Goal: Transaction & Acquisition: Purchase product/service

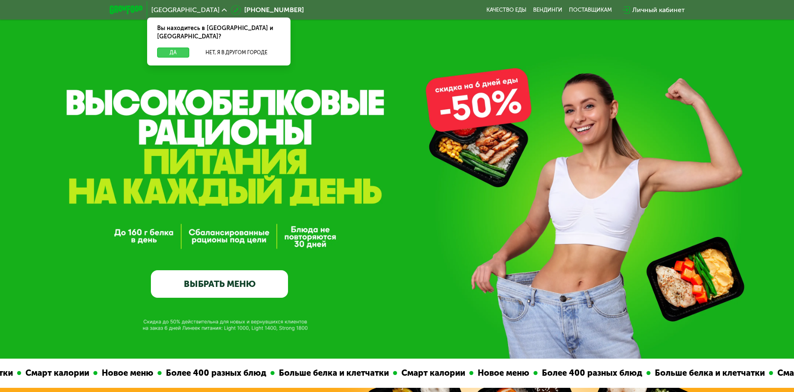
click at [173, 48] on button "Да" at bounding box center [173, 53] width 32 height 10
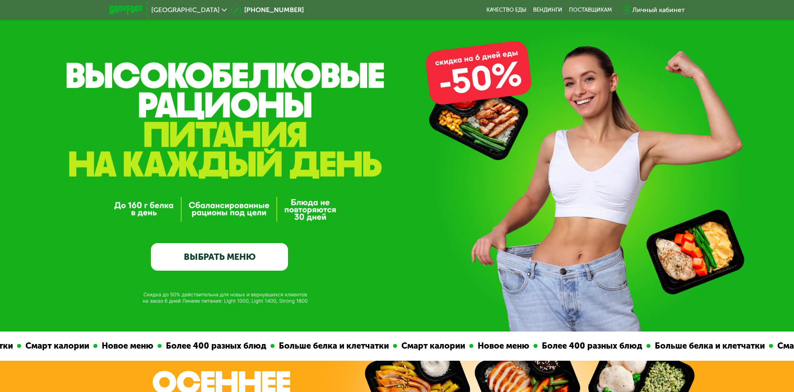
scroll to position [42, 0]
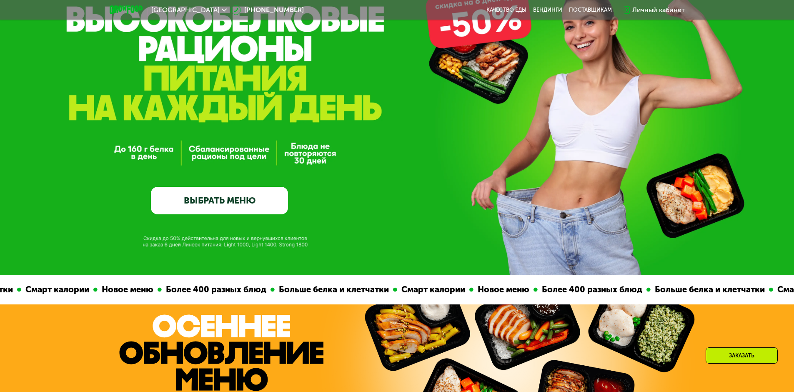
click at [181, 199] on link "ВЫБРАТЬ МЕНЮ" at bounding box center [219, 201] width 137 height 28
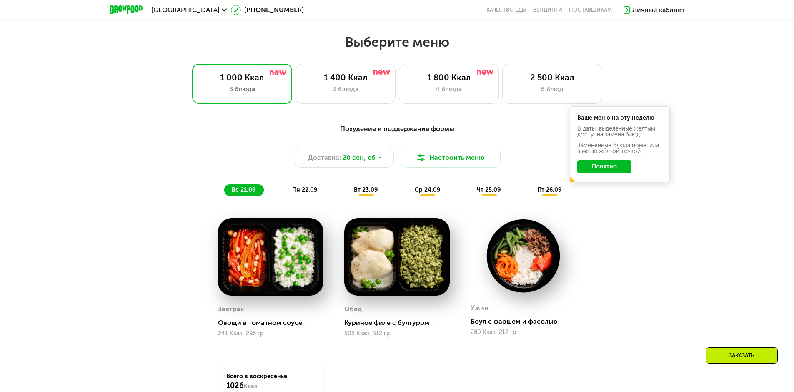
scroll to position [684, 0]
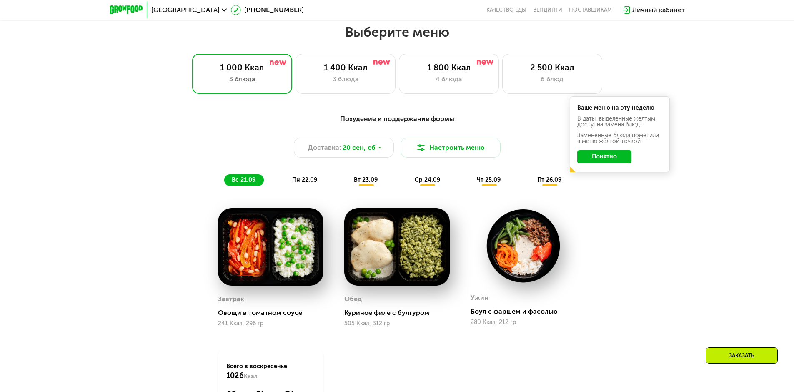
click at [360, 183] on span "вт 23.09" at bounding box center [366, 179] width 24 height 7
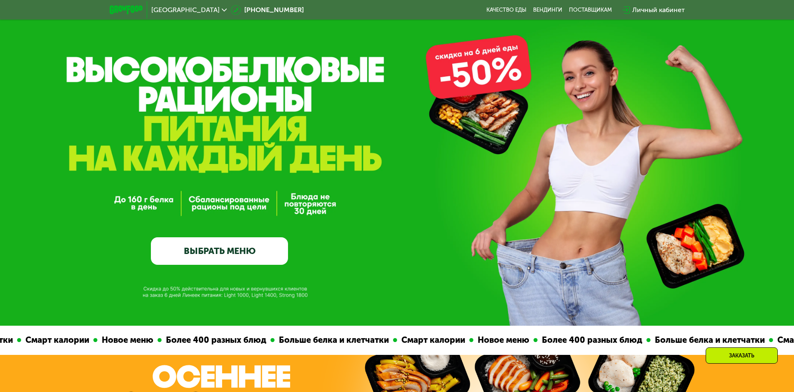
scroll to position [17, 0]
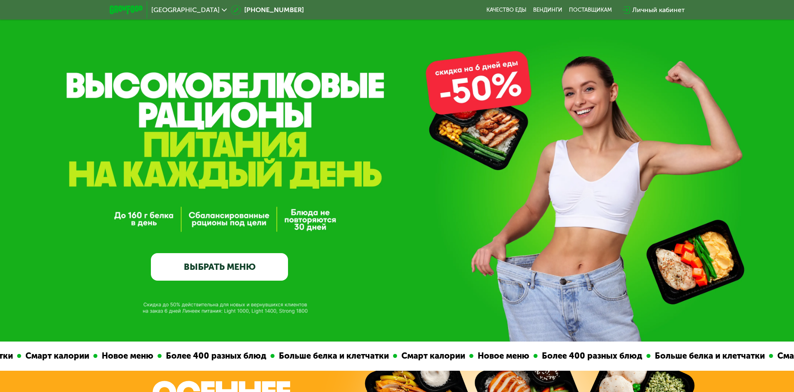
click at [213, 269] on link "ВЫБРАТЬ МЕНЮ" at bounding box center [219, 267] width 137 height 28
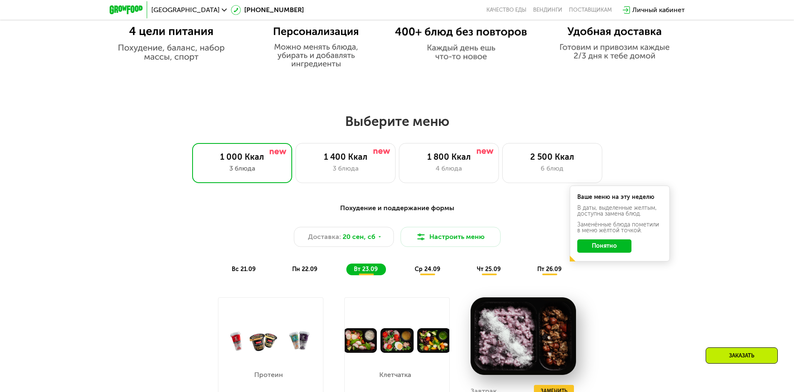
scroll to position [566, 0]
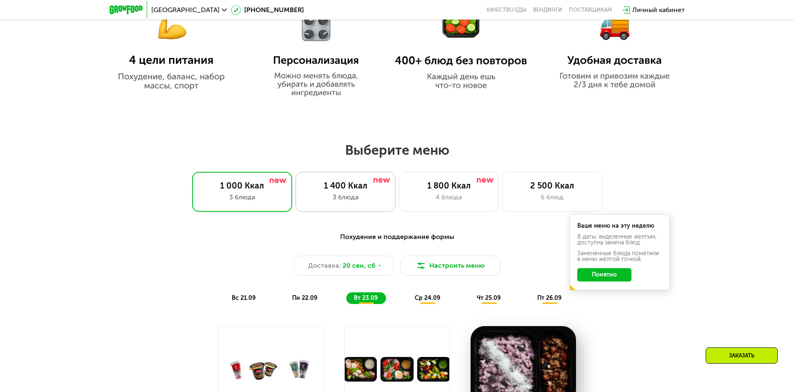
click at [345, 190] on div "1 400 Ккал" at bounding box center [345, 185] width 83 height 10
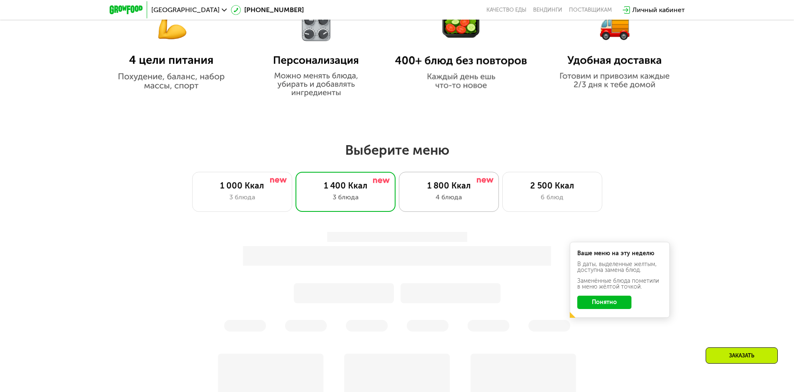
click at [447, 190] on div "1 800 Ккал" at bounding box center [449, 185] width 83 height 10
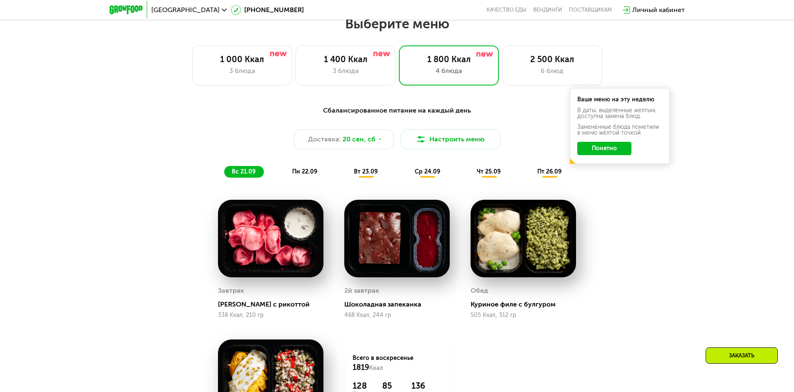
scroll to position [691, 0]
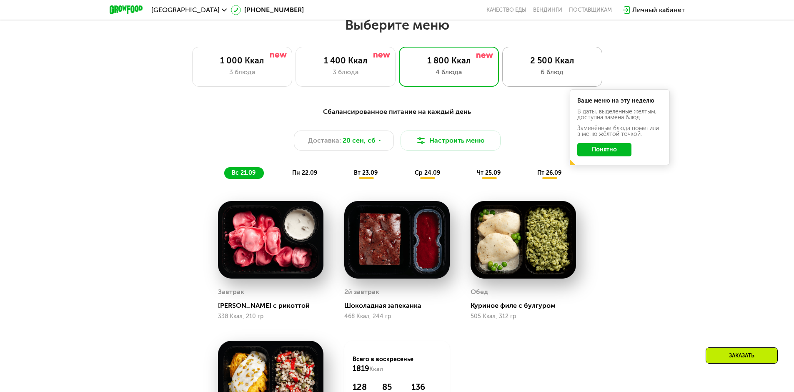
click at [545, 69] on div "2 500 Ккал 6 блюд" at bounding box center [552, 67] width 100 height 40
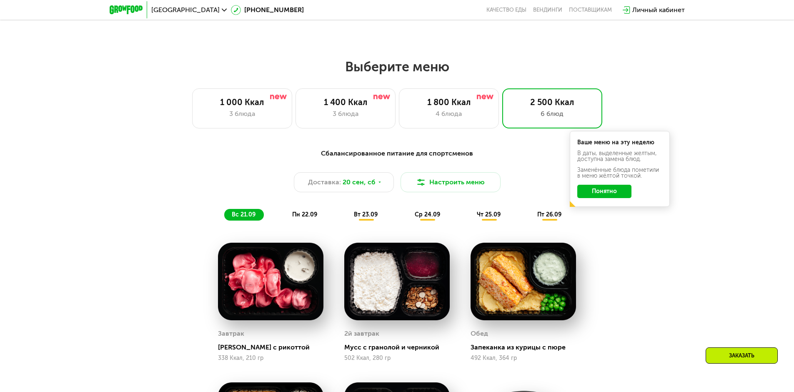
scroll to position [524, 0]
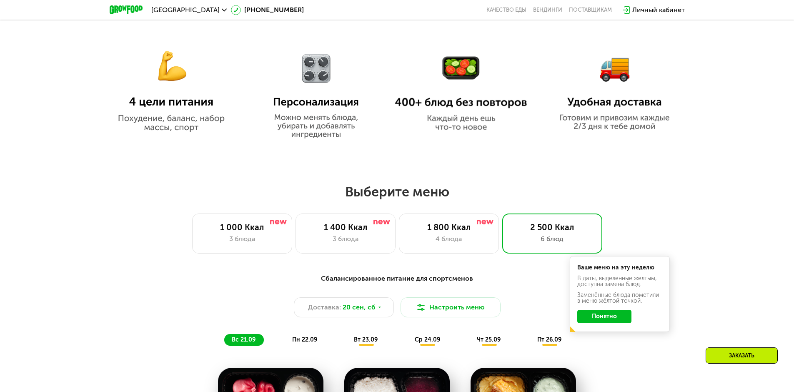
click at [167, 81] on img at bounding box center [171, 84] width 132 height 96
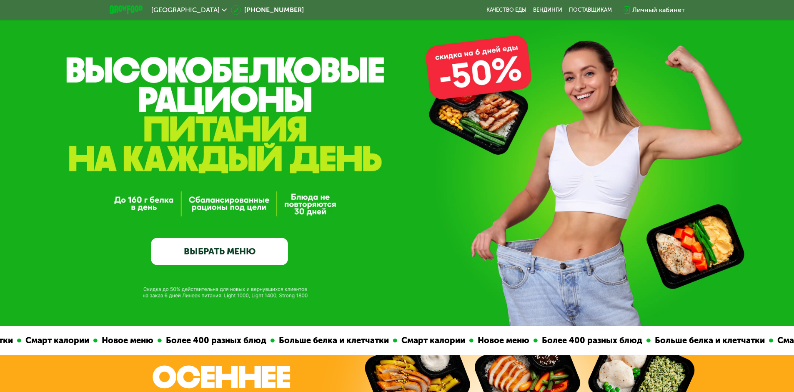
scroll to position [24, 0]
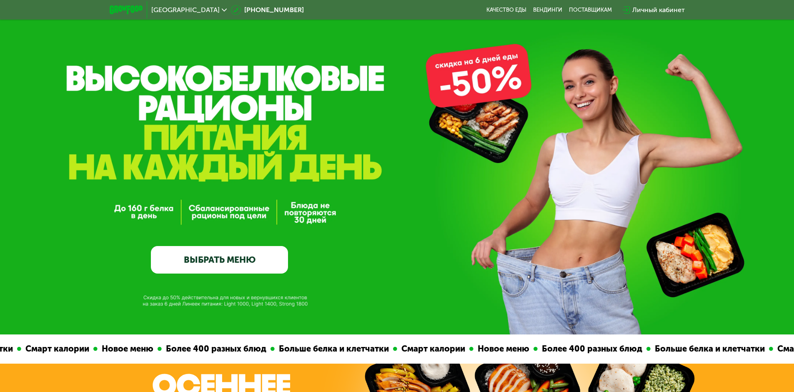
drag, startPoint x: 210, startPoint y: 214, endPoint x: 133, endPoint y: 215, distance: 77.1
click at [210, 214] on div "GrowFood — доставка правильного питания ВЫБРАТЬ МЕНЮ" at bounding box center [219, 188] width 137 height 171
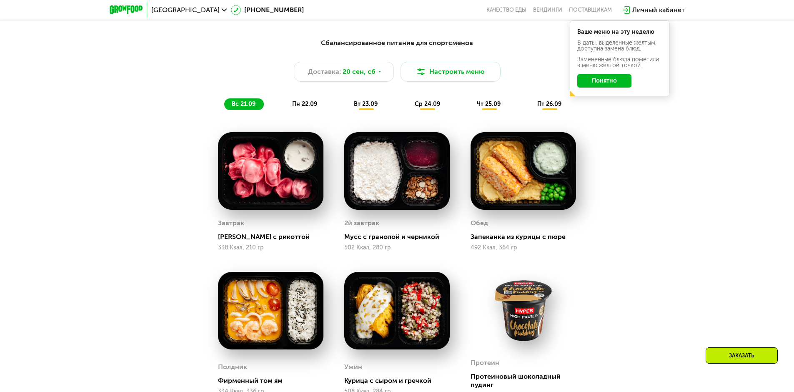
scroll to position [774, 0]
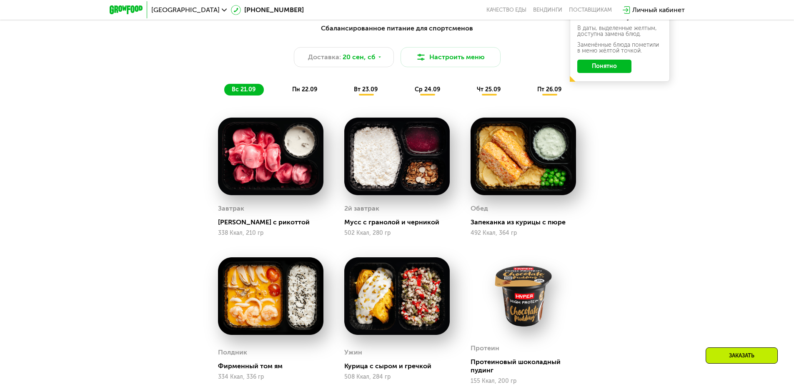
click at [310, 90] on span "пн 22.09" at bounding box center [304, 89] width 25 height 7
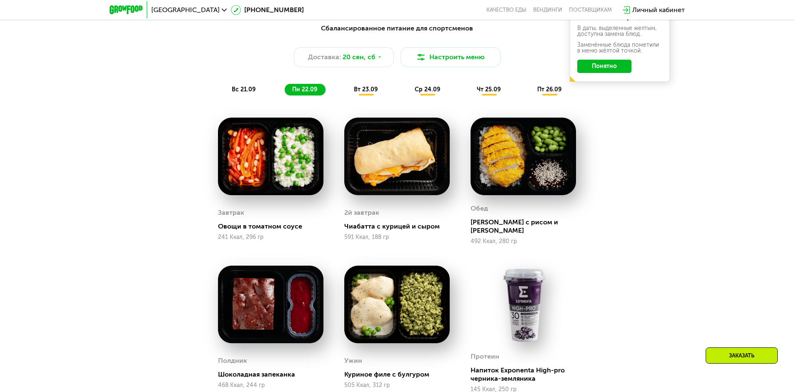
click at [368, 92] on span "вт 23.09" at bounding box center [366, 89] width 24 height 7
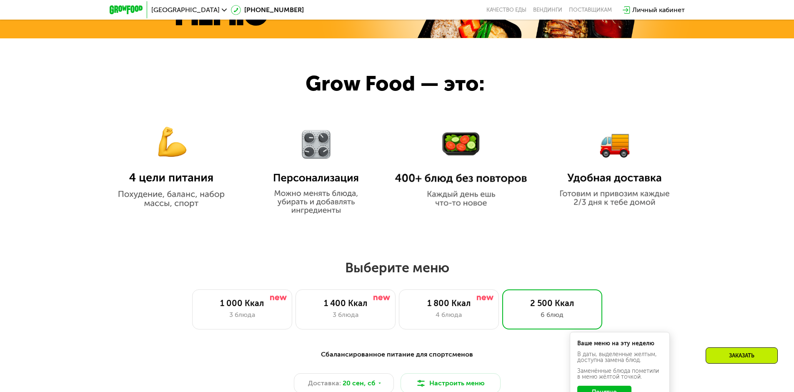
scroll to position [358, 0]
